Goal: Task Accomplishment & Management: Manage account settings

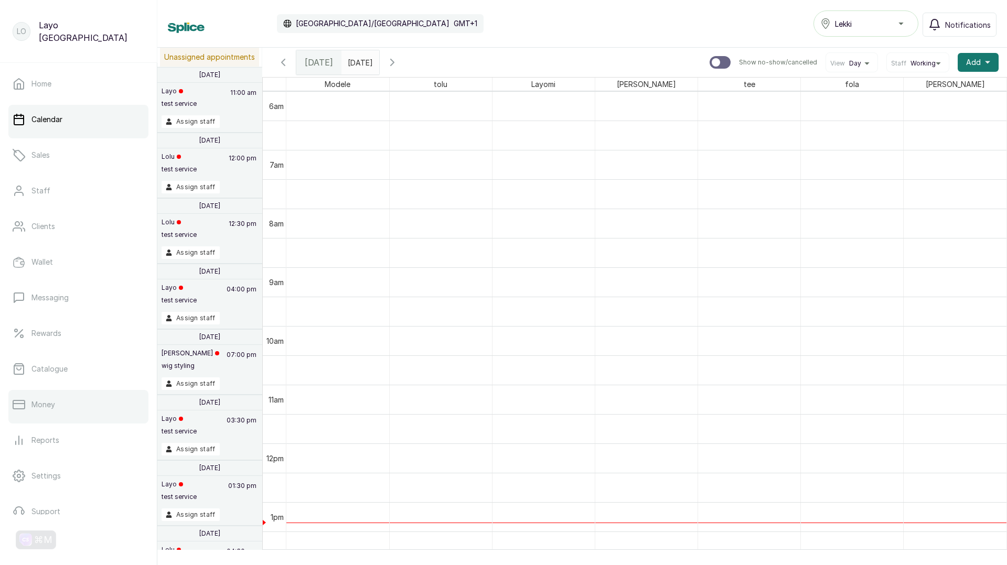
scroll to position [53, 0]
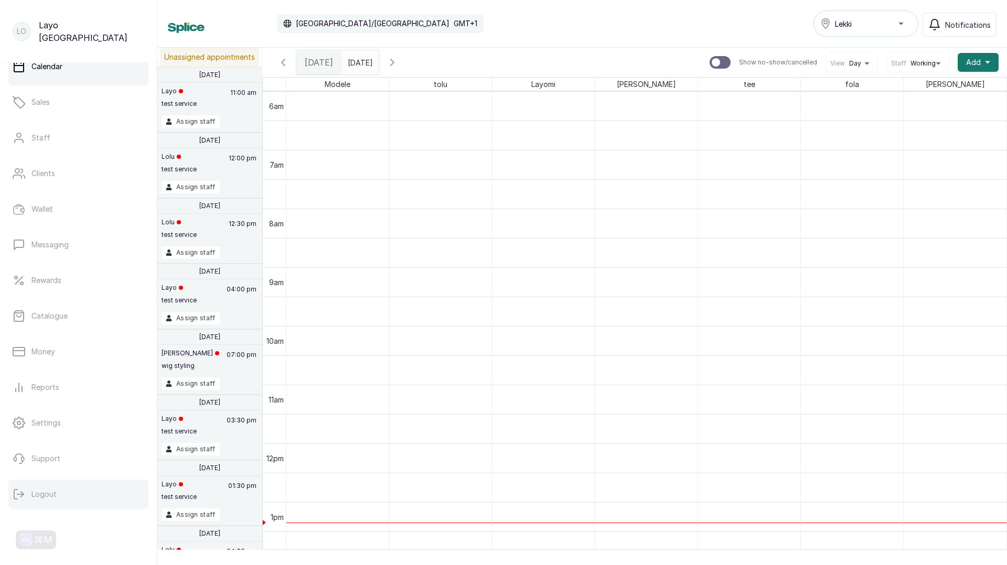
click at [56, 491] on button "Logout" at bounding box center [78, 494] width 140 height 29
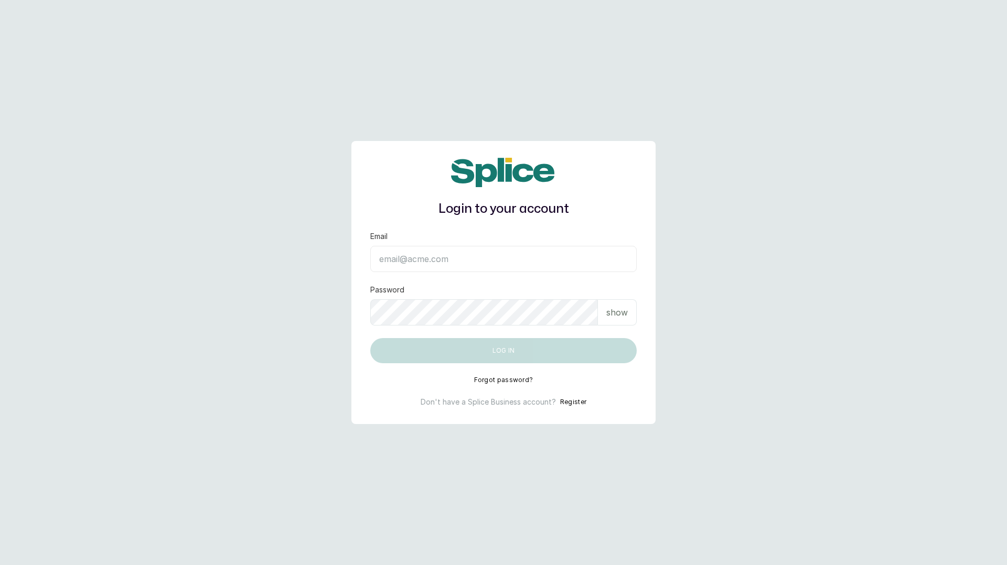
click at [437, 256] on input "Email" at bounding box center [503, 259] width 266 height 26
type input "[EMAIL_ADDRESS][DOMAIN_NAME]"
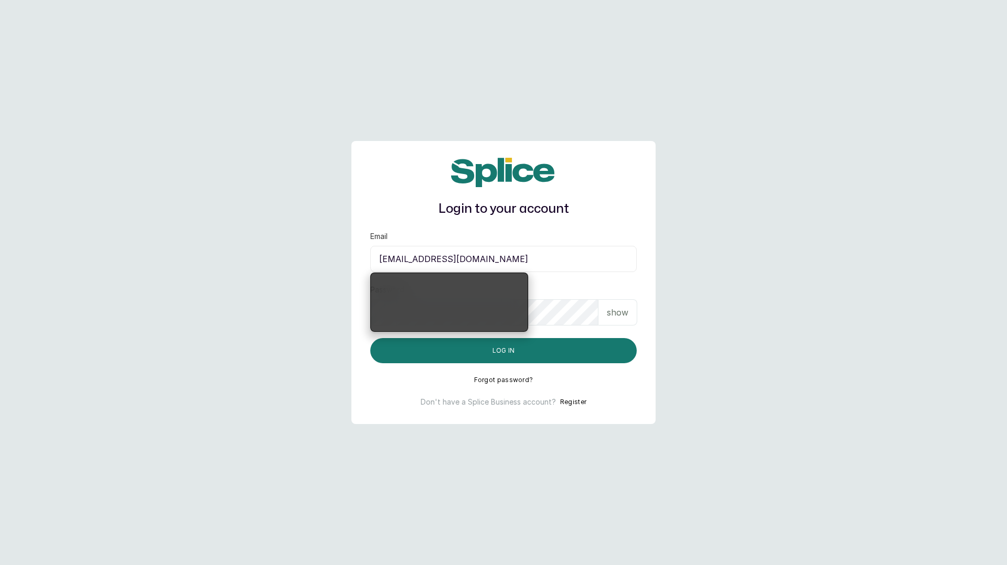
click at [623, 306] on p "show" at bounding box center [617, 312] width 21 height 13
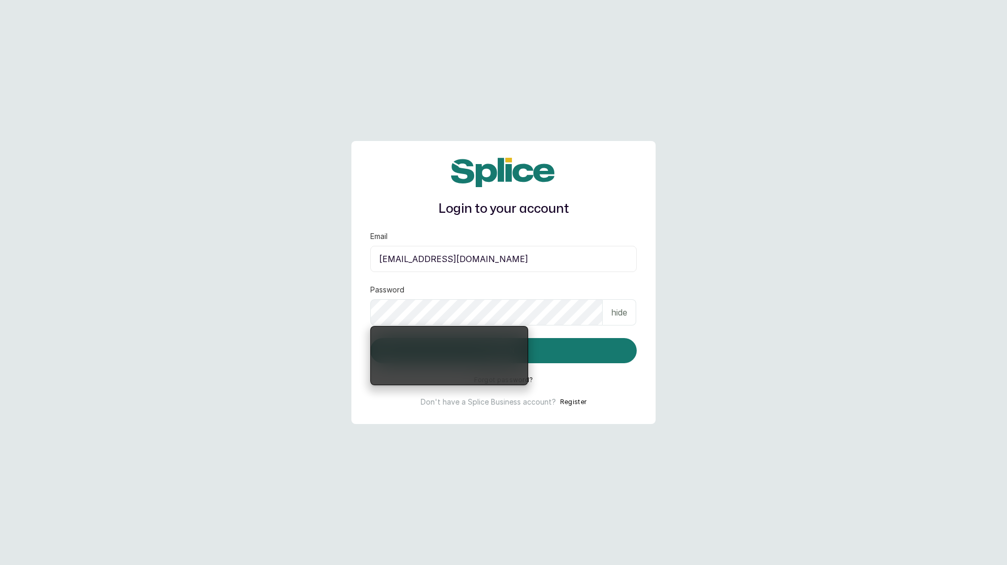
click at [647, 316] on div "Login to your account Email [EMAIL_ADDRESS][DOMAIN_NAME] Password hide Log in F…" at bounding box center [503, 283] width 304 height 284
